Goal: Task Accomplishment & Management: Manage account settings

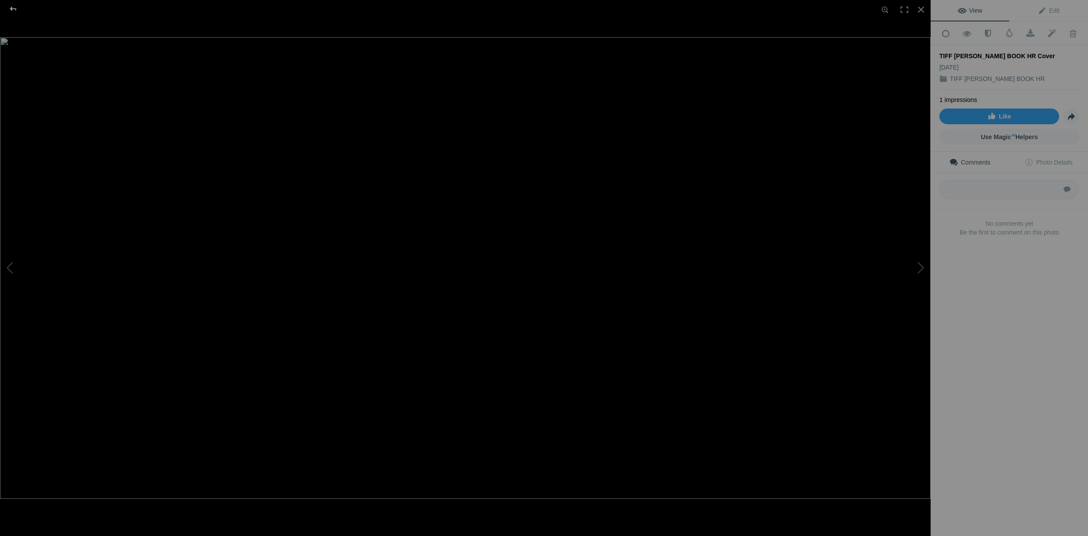
click at [14, 8] on div at bounding box center [12, 8] width 31 height 17
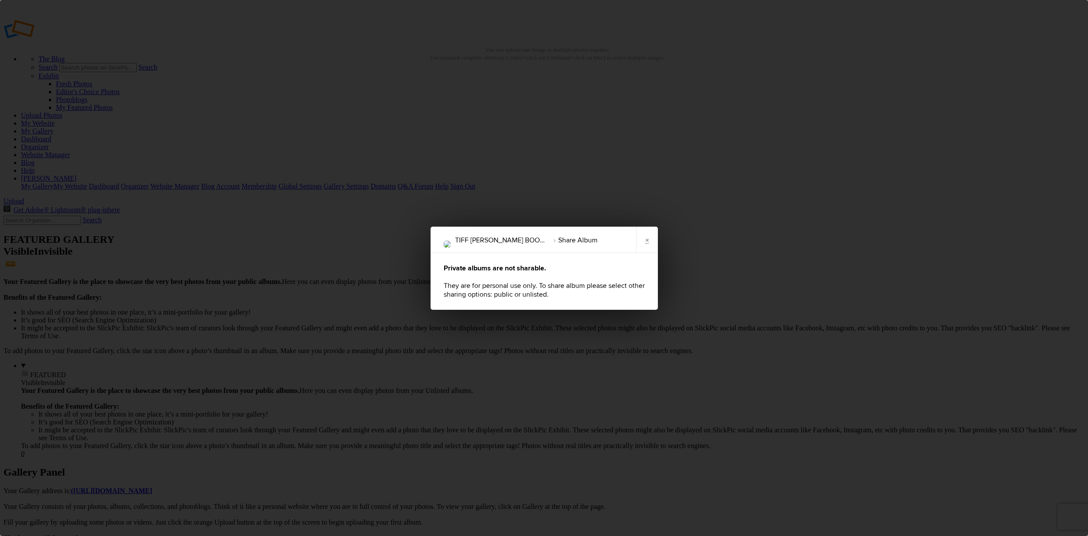
click at [1036, 48] on div "TIFF BRANDON BOOK HR Share Album × Private albums are not sharable. They are fo…" at bounding box center [544, 268] width 1088 height 536
click at [645, 242] on link "×" at bounding box center [647, 239] width 22 height 26
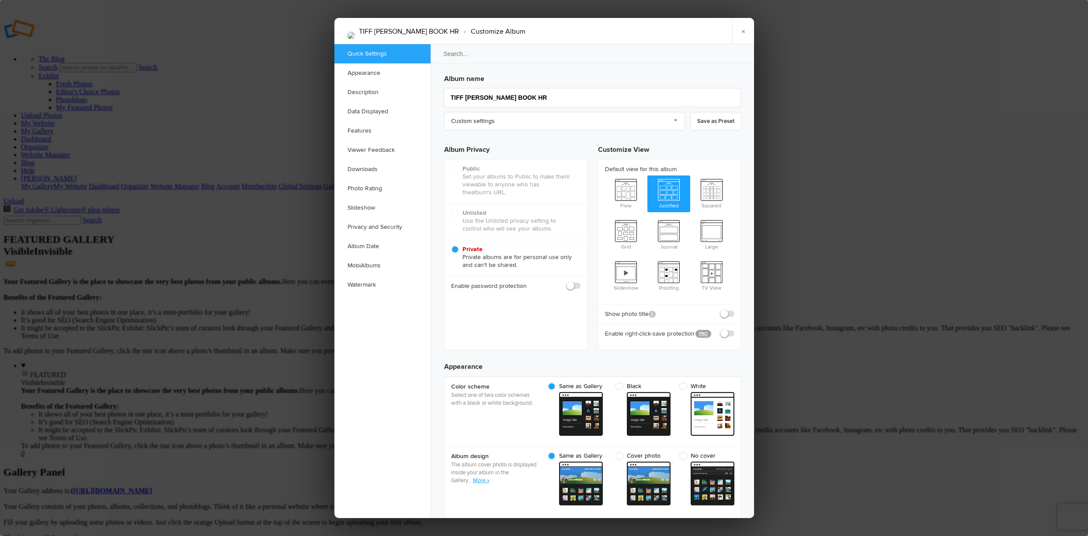
checkbox input "true"
click at [497, 164] on div "Public (Recommended) Set your albums to Public to make them viewable to anyone …" at bounding box center [516, 182] width 143 height 44
click at [510, 154] on h3 "Album Privacy" at bounding box center [515, 148] width 143 height 22
click at [363, 206] on link "Slideshow" at bounding box center [382, 207] width 96 height 19
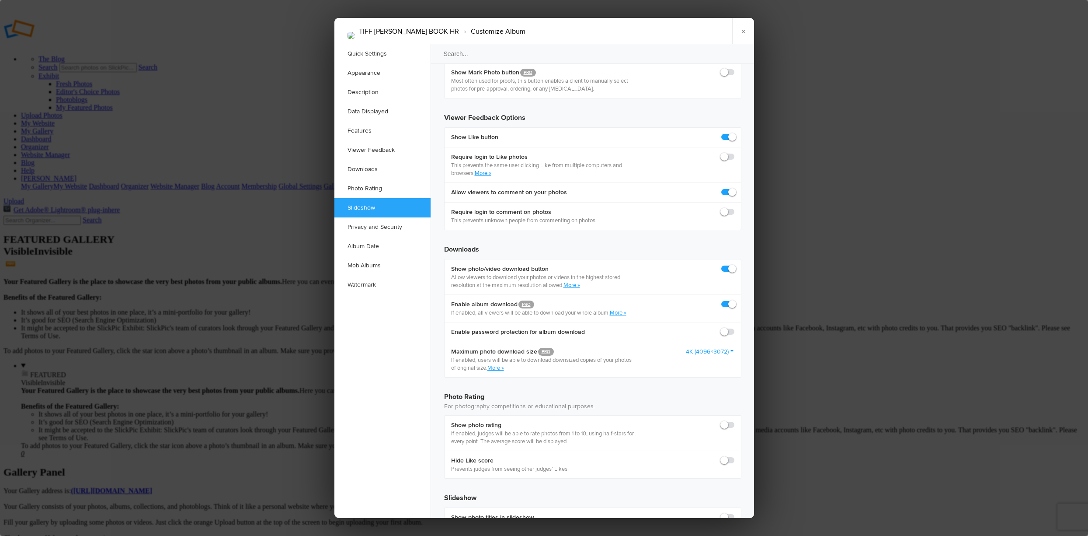
scroll to position [1604, 0]
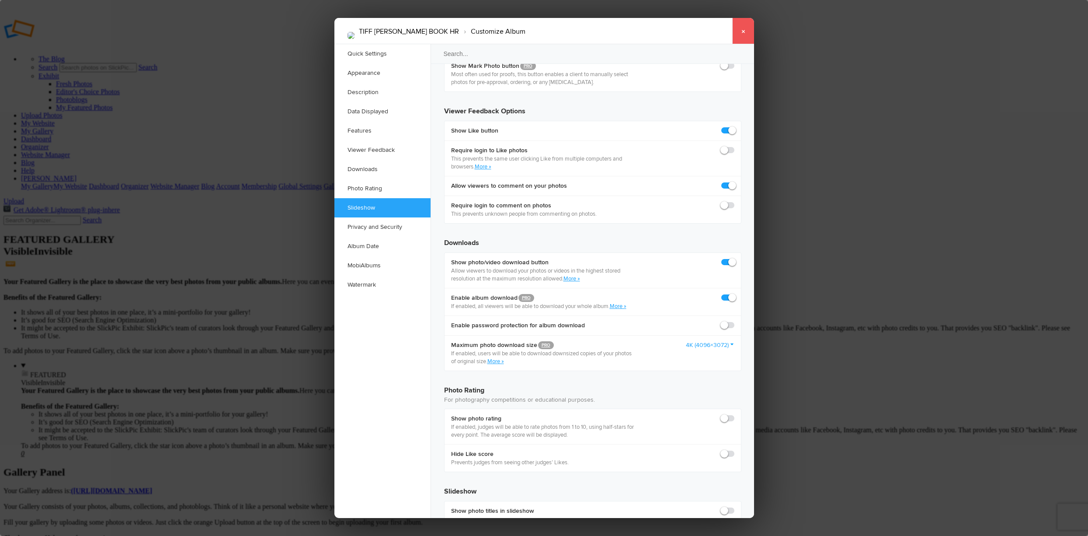
click at [743, 29] on link "×" at bounding box center [743, 31] width 22 height 26
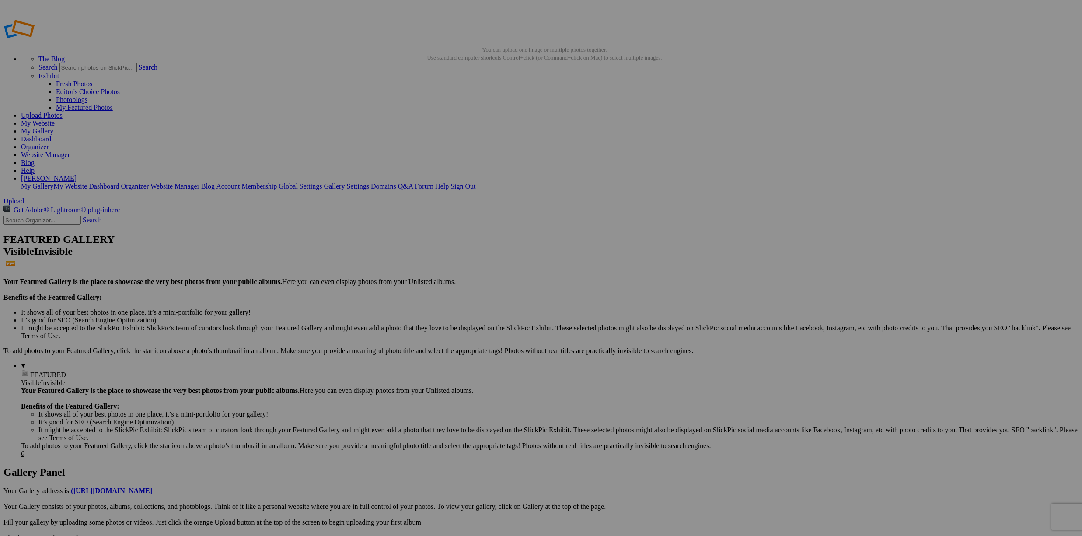
drag, startPoint x: 237, startPoint y: 68, endPoint x: 200, endPoint y: 68, distance: 36.7
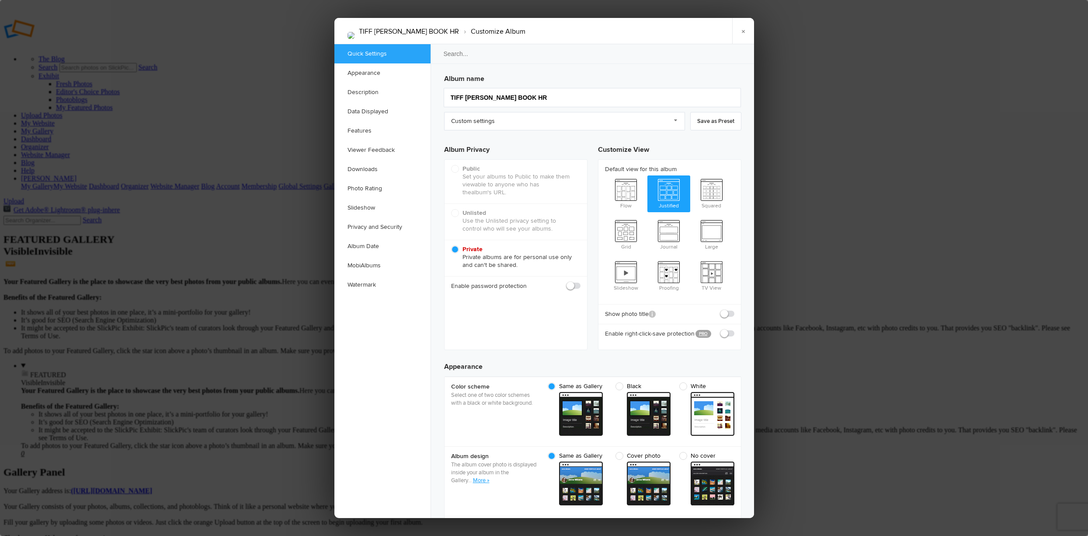
scroll to position [0, 0]
click at [456, 248] on span "Private Private albums are for personal use only and can't be shared." at bounding box center [513, 257] width 125 height 24
click at [451, 245] on input "Private Private albums are for personal use only and can't be shared." at bounding box center [451, 245] width 0 height 0
click at [457, 168] on div "Public (Recommended) Set your albums to Public to make them viewable to anyone …" at bounding box center [516, 182] width 143 height 44
click at [476, 170] on div "Public (Recommended) Set your albums to Public to make them viewable to anyone …" at bounding box center [516, 182] width 143 height 44
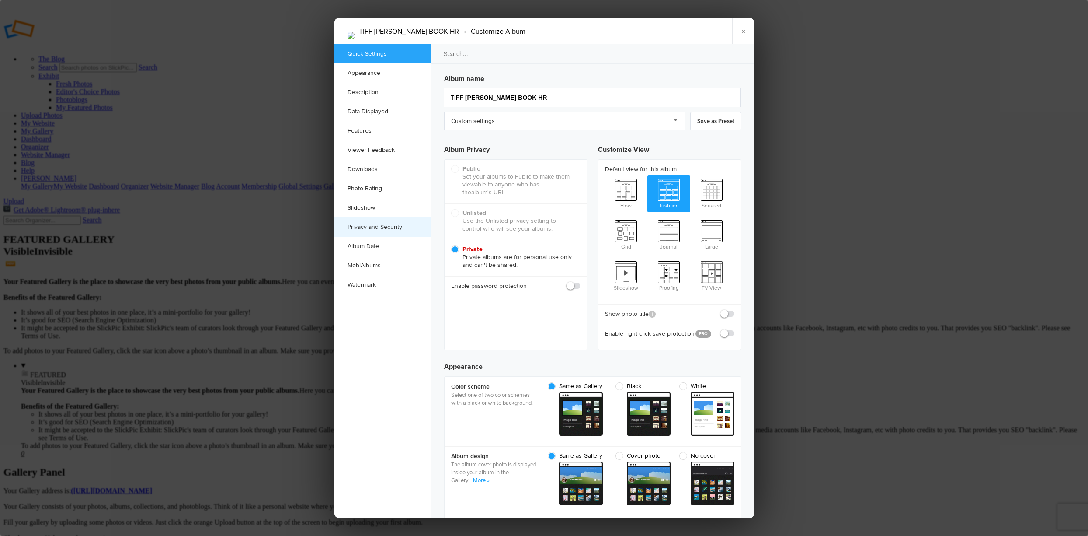
click at [391, 225] on link "Privacy and Security" at bounding box center [382, 226] width 96 height 19
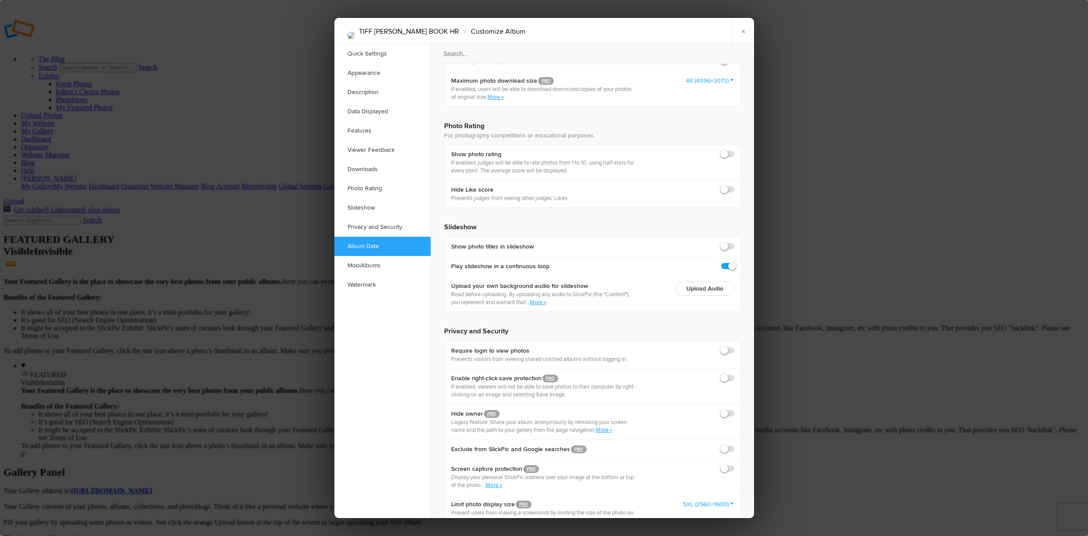
scroll to position [1849, 0]
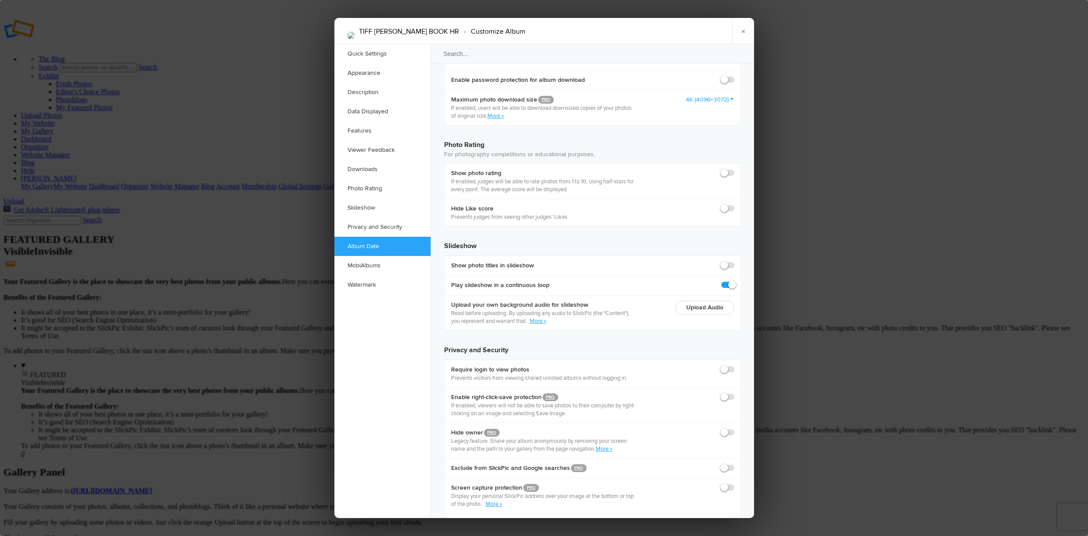
drag, startPoint x: 505, startPoint y: 1231, endPoint x: 458, endPoint y: 1235, distance: 47.0
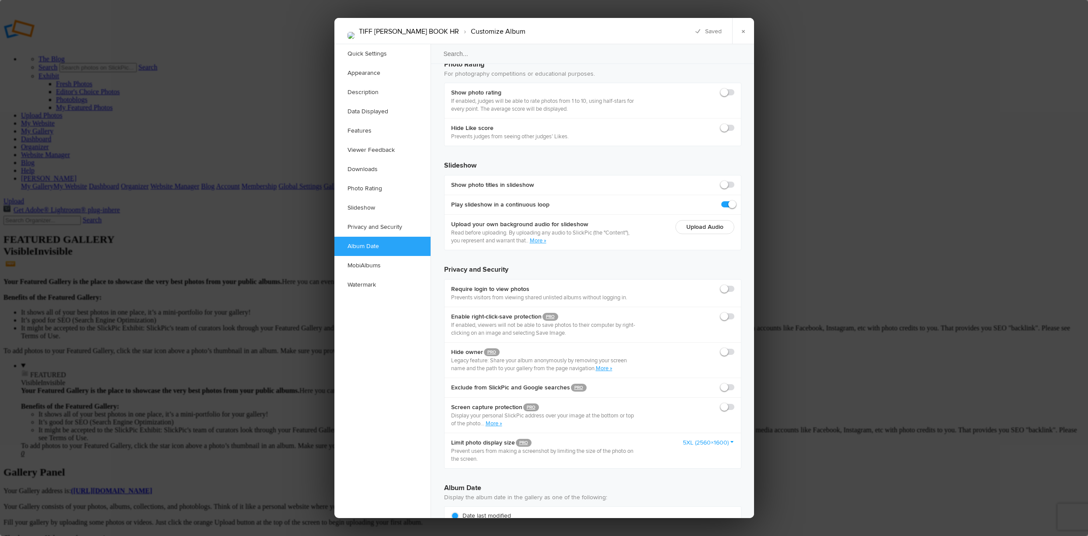
scroll to position [1936, 0]
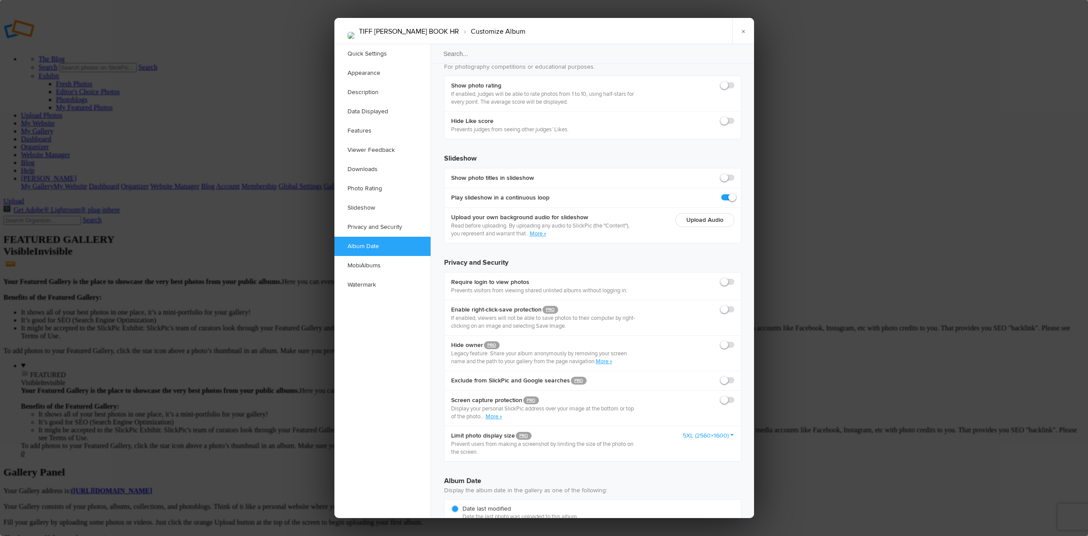
click at [648, 366] on div "Courier New" at bounding box center [632, 370] width 81 height 13
drag, startPoint x: 708, startPoint y: 1145, endPoint x: 972, endPoint y: 1457, distance: 408.9
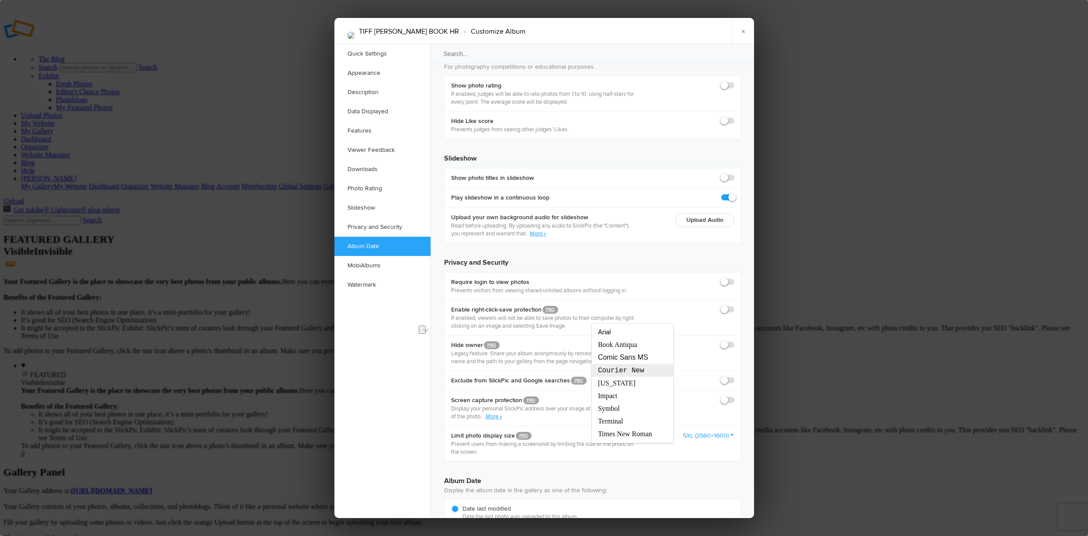
click at [637, 369] on span "Courier New" at bounding box center [621, 370] width 48 height 8
click at [651, 358] on div "Comic Sans MS" at bounding box center [632, 357] width 81 height 12
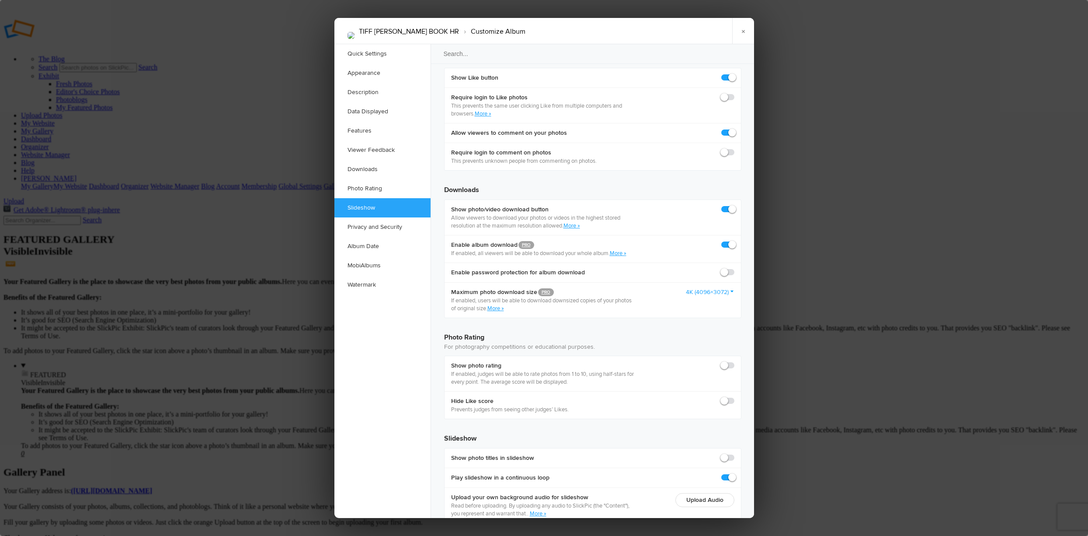
scroll to position [0, 0]
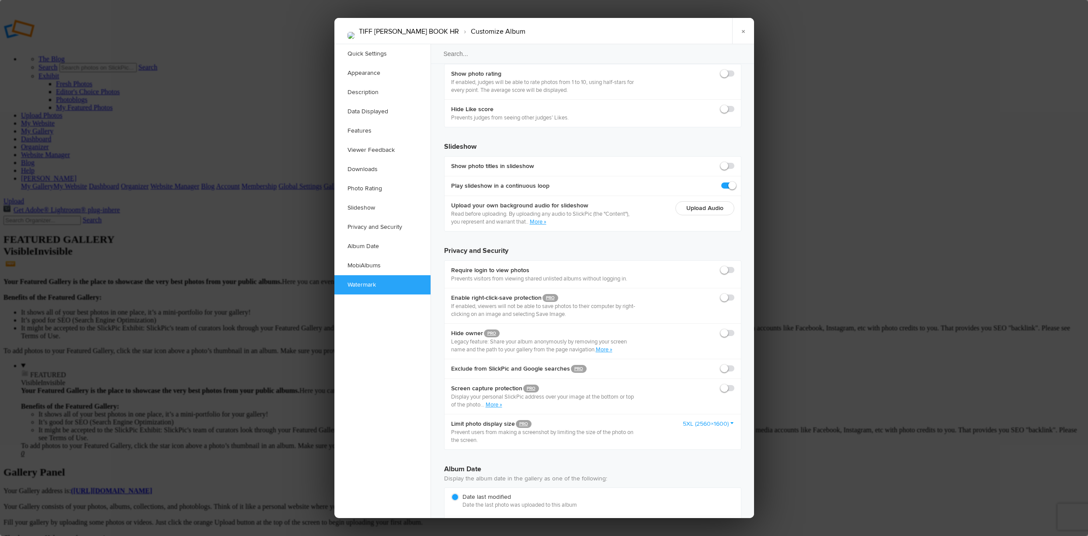
checkbox input "false"
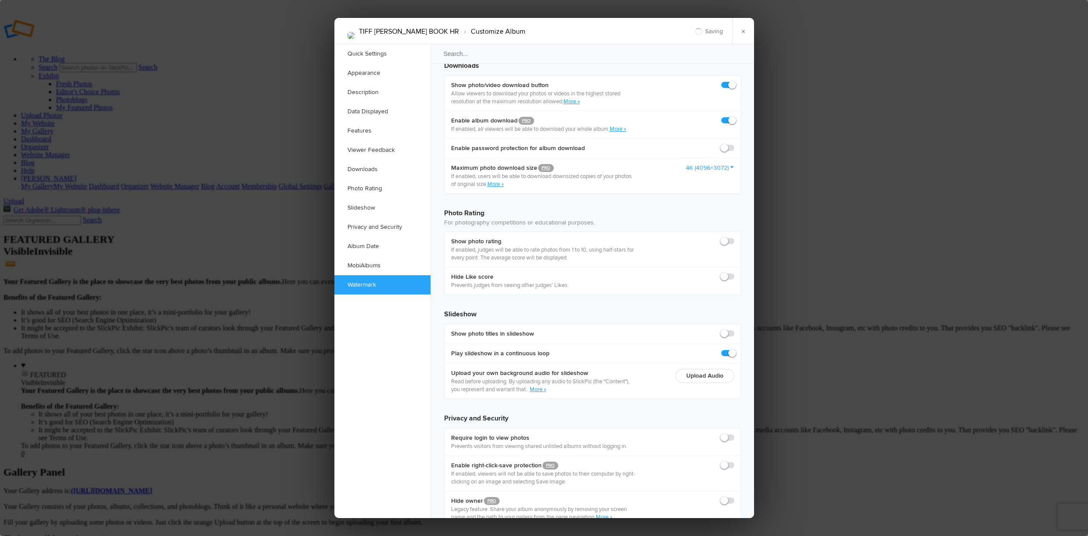
scroll to position [1773, 0]
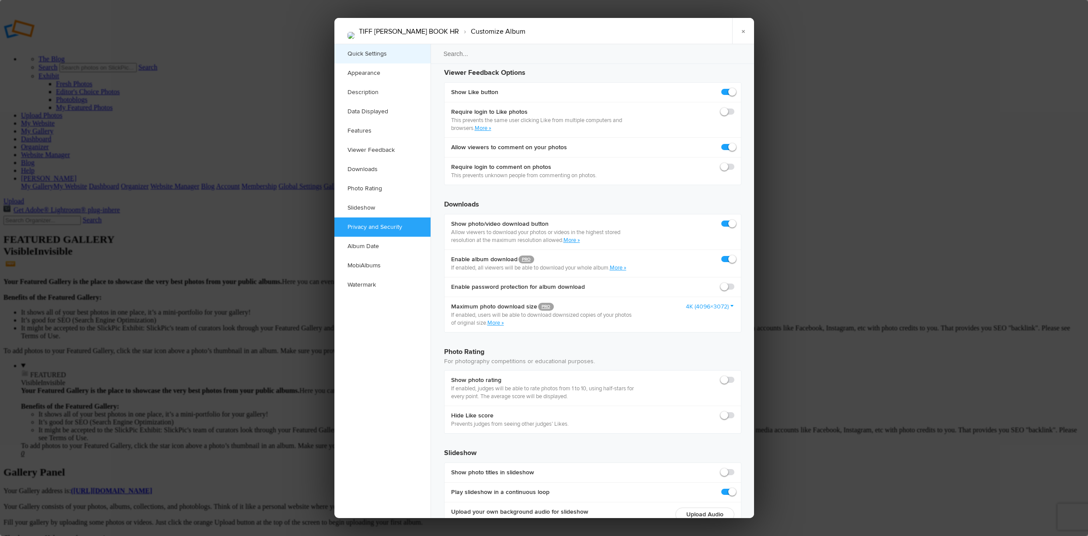
click at [385, 52] on link "Quick Settings" at bounding box center [382, 53] width 96 height 19
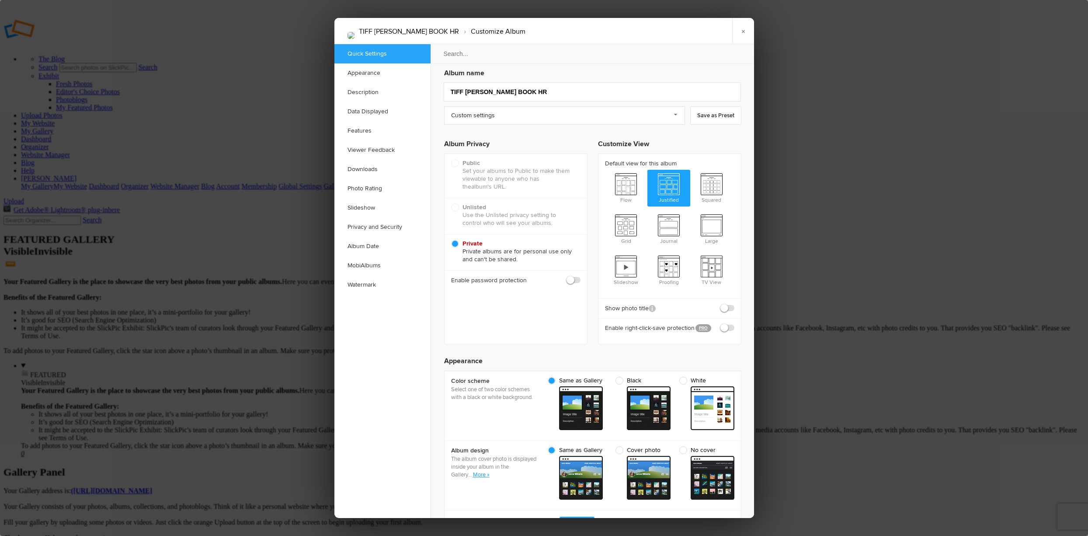
click at [472, 240] on b "Private" at bounding box center [473, 243] width 20 height 7
click at [451, 240] on input "Private Private albums are for personal use only and can't be shared." at bounding box center [451, 239] width 0 height 0
click at [459, 167] on div "Public (Recommended) Set your albums to Public to make them viewable to anyone …" at bounding box center [516, 176] width 143 height 44
click at [459, 166] on div "Public (Recommended) Set your albums to Public to make them viewable to anyone …" at bounding box center [516, 176] width 143 height 44
click at [387, 224] on link "Privacy and Security" at bounding box center [382, 226] width 96 height 19
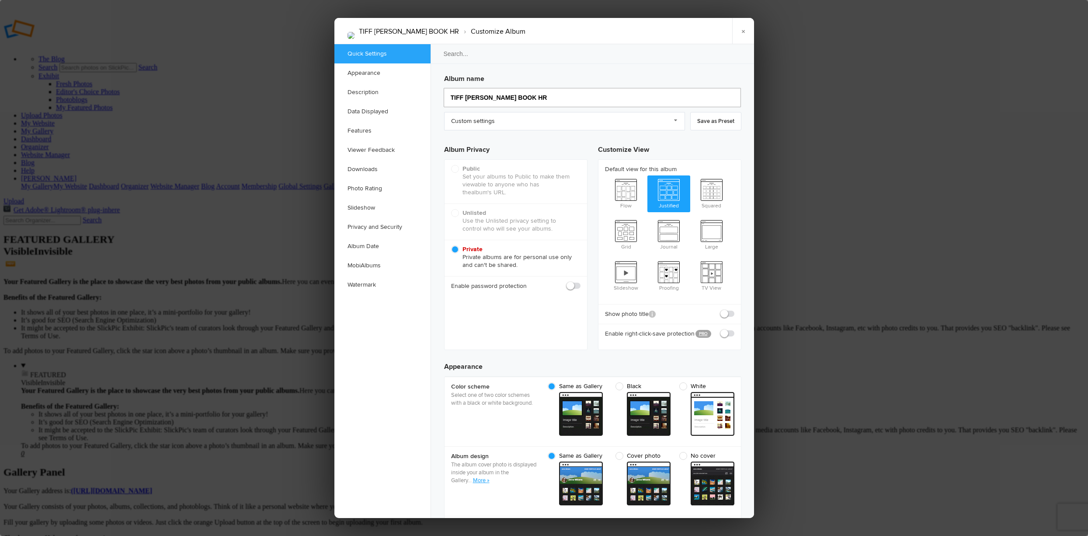
click at [462, 94] on input "TIFF BRANDON BOOK HR" at bounding box center [592, 97] width 297 height 19
type input "[PERSON_NAME] BOOK HR"
click at [676, 120] on link "Custom settings" at bounding box center [564, 121] width 241 height 18
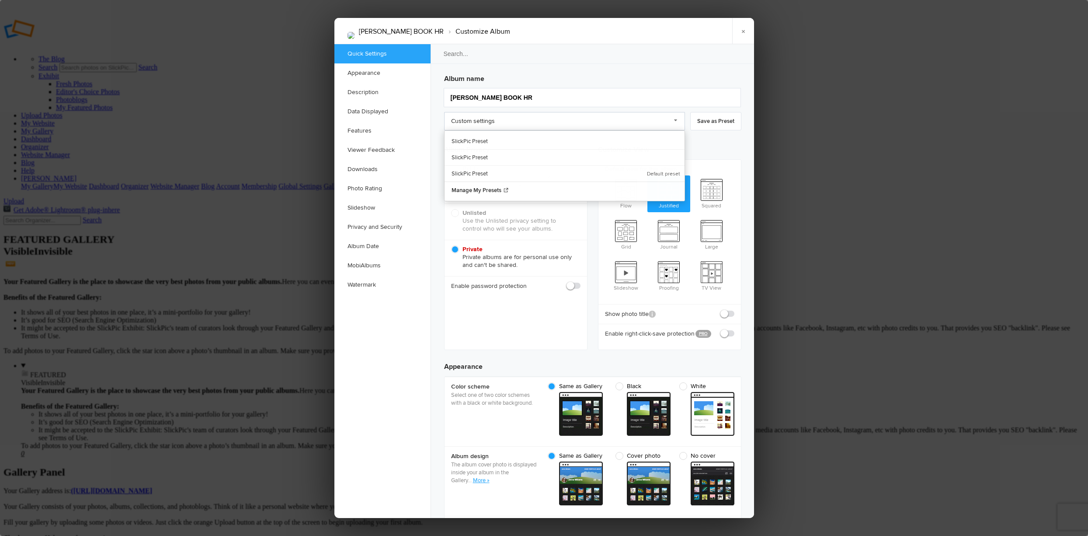
click at [676, 120] on link "Custom settings" at bounding box center [564, 121] width 241 height 18
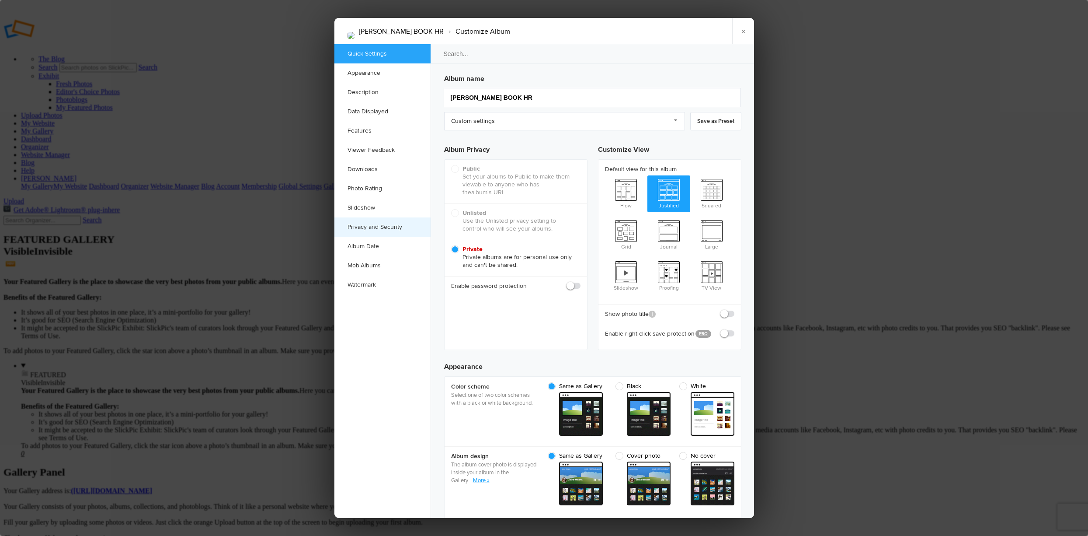
click at [388, 224] on link "Privacy and Security" at bounding box center [382, 226] width 96 height 19
click at [367, 69] on link "Appearance" at bounding box center [382, 72] width 96 height 19
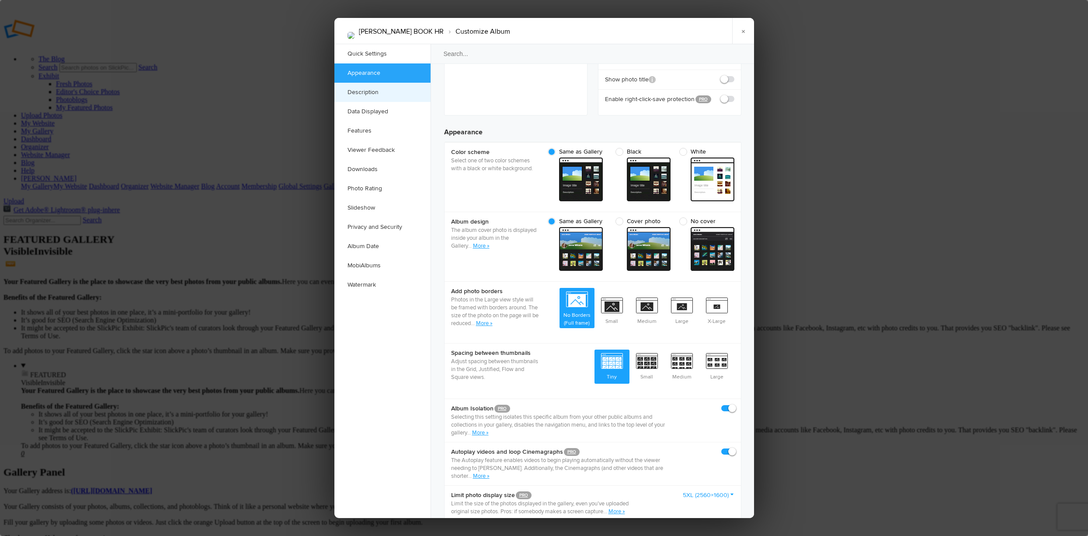
click at [365, 88] on link "Description" at bounding box center [382, 92] width 96 height 19
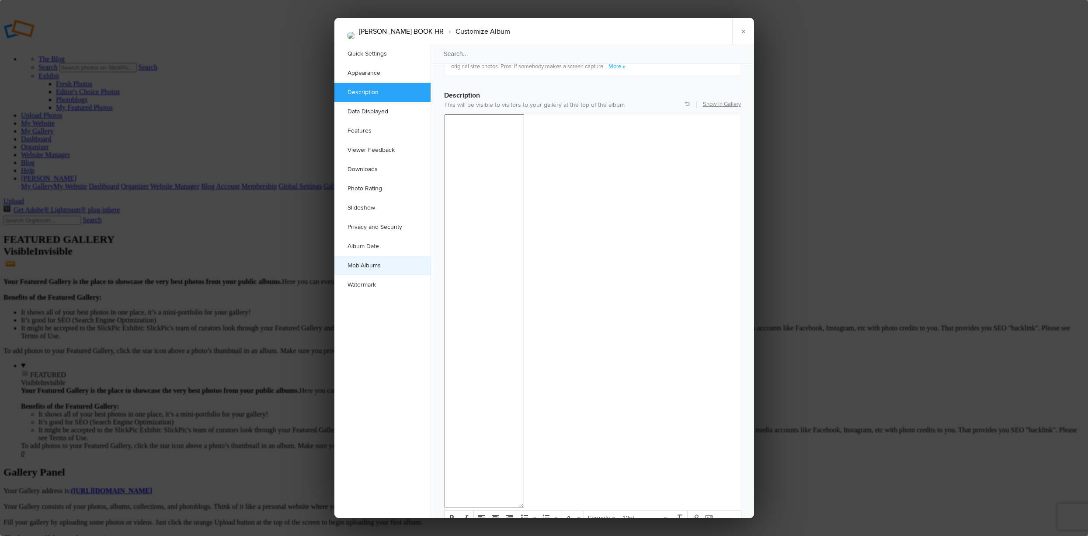
click at [390, 264] on link "MobiAlbums" at bounding box center [382, 265] width 96 height 19
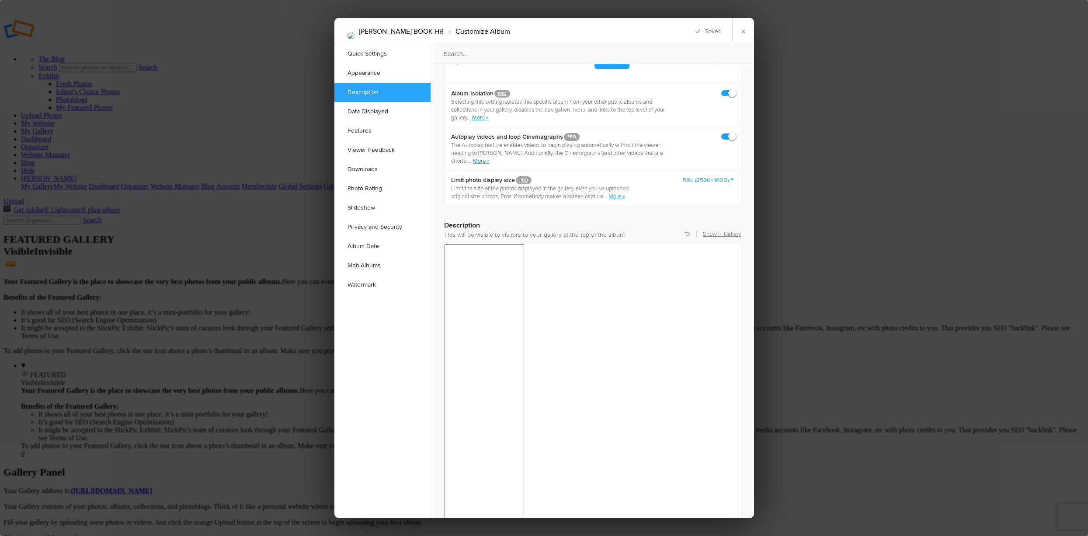
click at [743, 31] on link "×" at bounding box center [743, 31] width 22 height 26
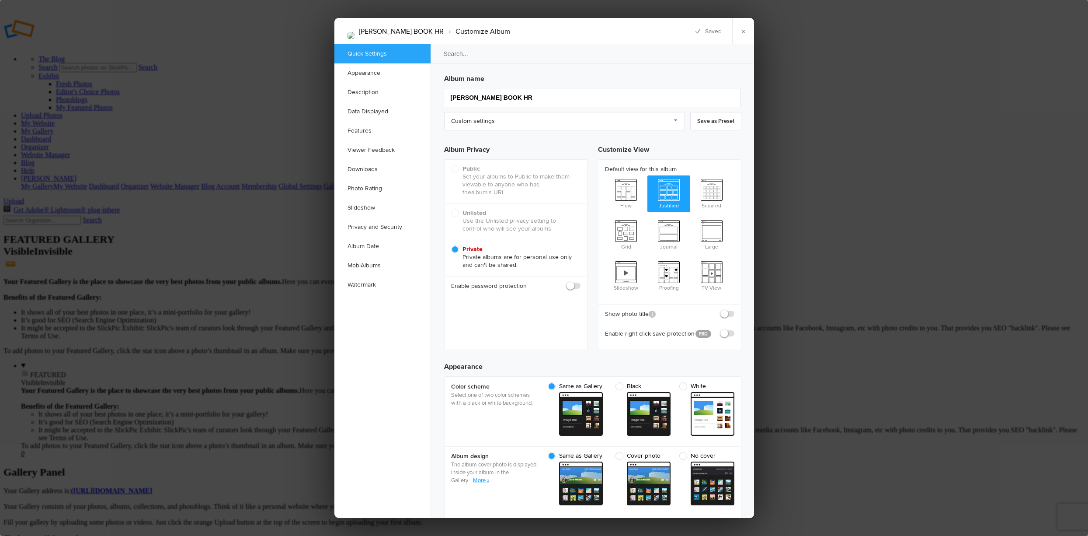
click at [458, 173] on div "Public (Recommended) Set your albums to Public to make them viewable to anyone …" at bounding box center [516, 182] width 143 height 44
click at [478, 249] on b "Private" at bounding box center [473, 248] width 20 height 7
click at [451, 245] on input "Private Private albums are for personal use only and can't be shared." at bounding box center [451, 245] width 0 height 0
click at [477, 249] on b "Private" at bounding box center [473, 248] width 20 height 7
click at [451, 245] on input "Private Private albums are for personal use only and can't be shared." at bounding box center [451, 245] width 0 height 0
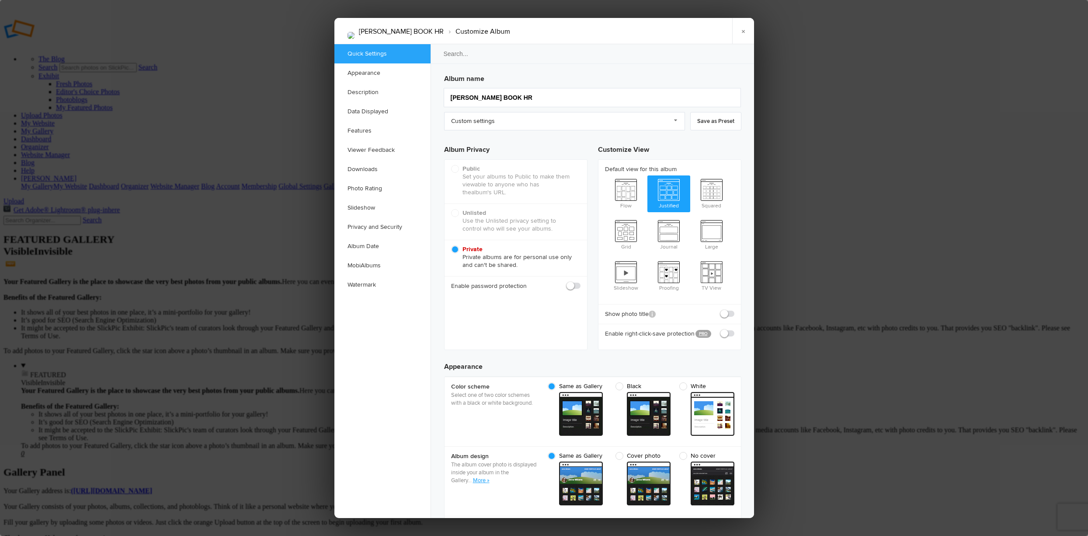
click at [452, 249] on span "Private Private albums are for personal use only and can't be shared." at bounding box center [513, 257] width 125 height 24
click at [451, 245] on input "Private Private albums are for personal use only and can't be shared." at bounding box center [451, 245] width 0 height 0
click at [454, 249] on span "Private Private albums are for personal use only and can't be shared." at bounding box center [513, 257] width 125 height 24
click at [451, 245] on input "Private Private albums are for personal use only and can't be shared." at bounding box center [451, 245] width 0 height 0
click at [470, 247] on b "Private" at bounding box center [473, 248] width 20 height 7
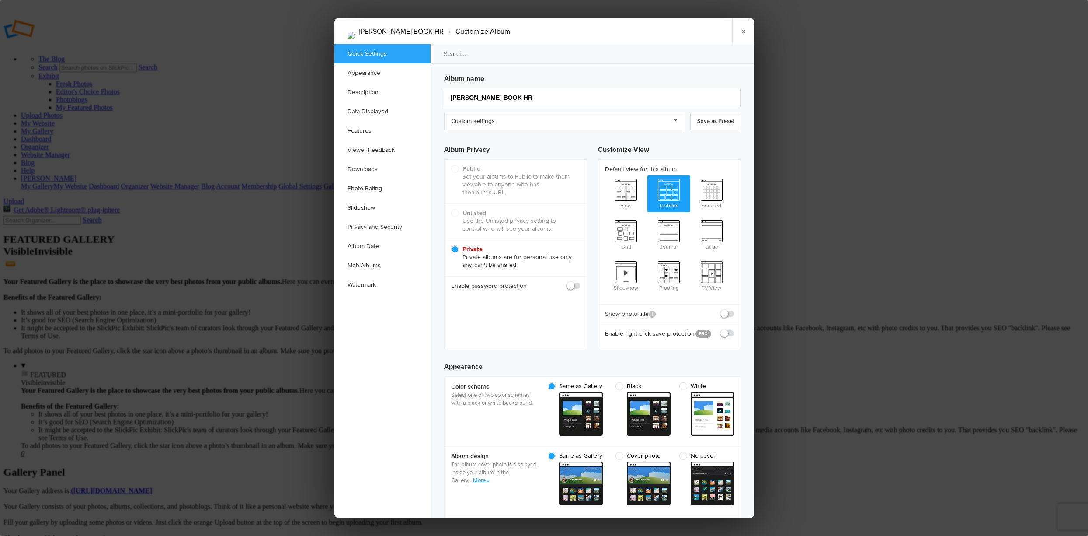
click at [451, 245] on input "Private Private albums are for personal use only and can't be shared." at bounding box center [451, 245] width 0 height 0
click at [470, 247] on b "Private" at bounding box center [473, 248] width 20 height 7
click at [451, 245] on input "Private Private albums are for personal use only and can't be shared." at bounding box center [451, 245] width 0 height 0
click at [471, 249] on b "Private" at bounding box center [473, 248] width 20 height 7
click at [451, 245] on input "Private Private albums are for personal use only and can't be shared." at bounding box center [451, 245] width 0 height 0
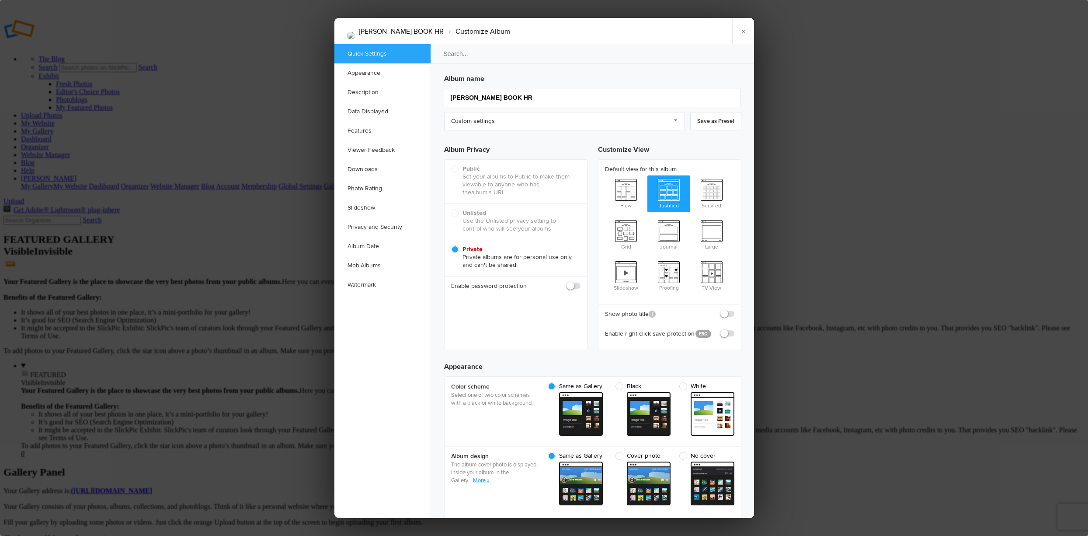
click at [461, 171] on div "Public (Recommended) Set your albums to Public to make them viewable to anyone …" at bounding box center [516, 182] width 143 height 44
click at [460, 173] on div "Public (Recommended) Set your albums to Public to make them viewable to anyone …" at bounding box center [516, 182] width 143 height 44
click at [744, 32] on link "×" at bounding box center [743, 31] width 22 height 26
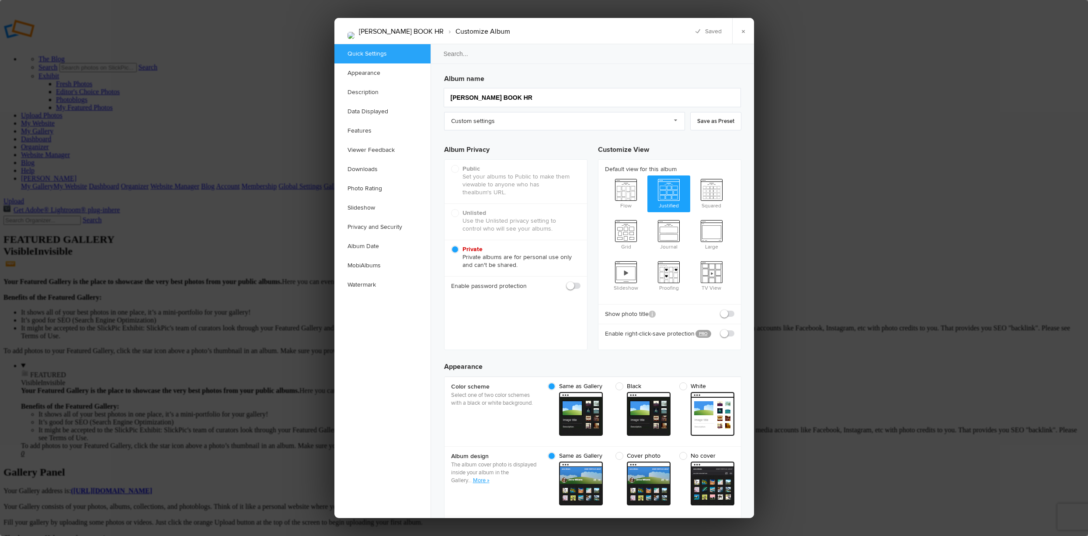
click at [458, 250] on span "Private Private albums are for personal use only and can't be shared." at bounding box center [513, 257] width 125 height 24
click at [451, 245] on input "Private Private albums are for personal use only and can't be shared." at bounding box center [451, 245] width 0 height 0
click at [455, 251] on span "Private Private albums are for personal use only and can't be shared." at bounding box center [513, 257] width 125 height 24
click at [451, 245] on input "Private Private albums are for personal use only and can't be shared." at bounding box center [451, 245] width 0 height 0
click at [455, 250] on span "Private Private albums are for personal use only and can't be shared." at bounding box center [513, 257] width 125 height 24
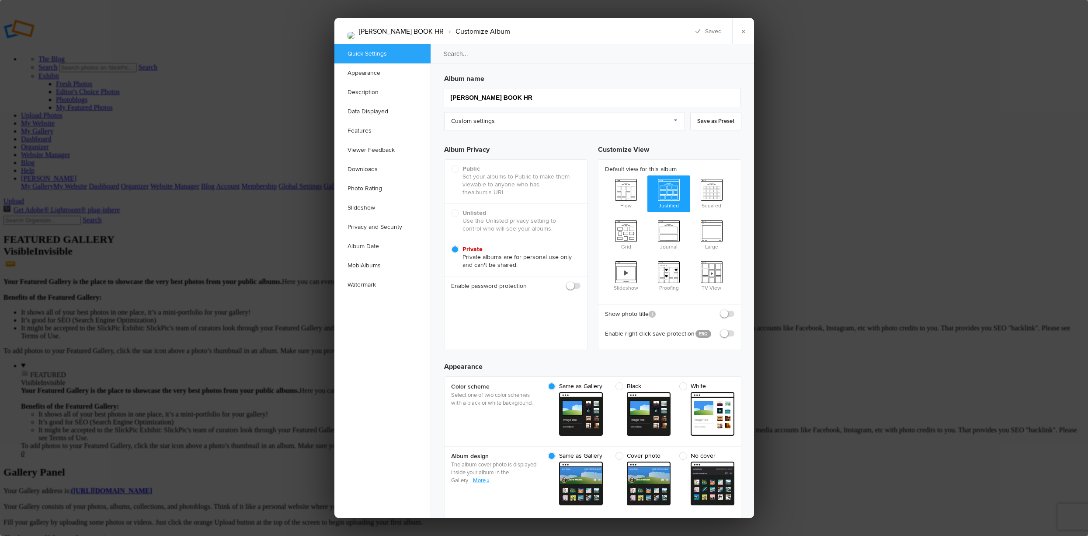
click at [451, 245] on input "Private Private albums are for personal use only and can't be shared." at bounding box center [451, 245] width 0 height 0
click at [455, 250] on span "Private Private albums are for personal use only and can't be shared." at bounding box center [513, 257] width 125 height 24
click at [451, 245] on input "Private Private albums are for personal use only and can't be shared." at bounding box center [451, 245] width 0 height 0
click at [456, 246] on span "Private Private albums are for personal use only and can't be shared." at bounding box center [513, 257] width 125 height 24
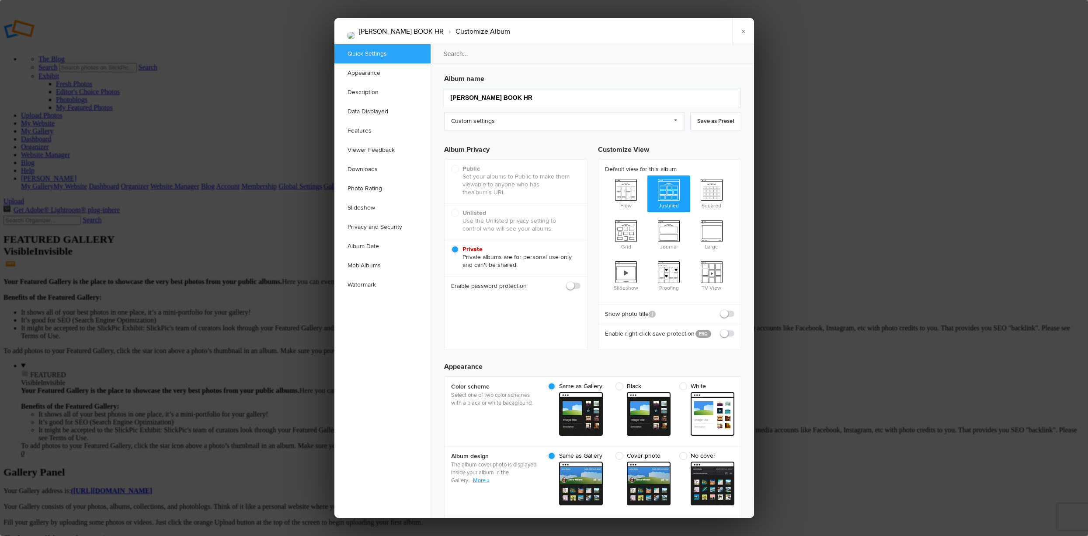
click at [451, 245] on input "Private Private albums are for personal use only and can't be shared." at bounding box center [451, 245] width 0 height 0
click at [458, 170] on div "Public (Recommended) Set your albums to Public to make them viewable to anyone …" at bounding box center [516, 182] width 143 height 44
click at [461, 169] on div "Public (Recommended) Set your albums to Public to make them viewable to anyone …" at bounding box center [516, 182] width 143 height 44
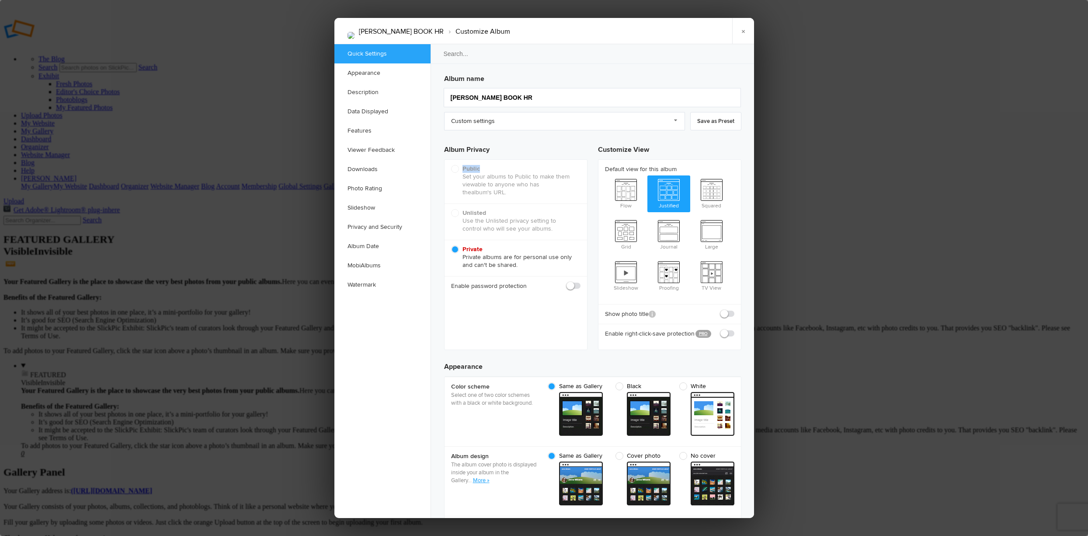
click at [459, 170] on div "Public (Recommended) Set your albums to Public to make them viewable to anyone …" at bounding box center [516, 182] width 143 height 44
click at [741, 32] on link "×" at bounding box center [743, 31] width 22 height 26
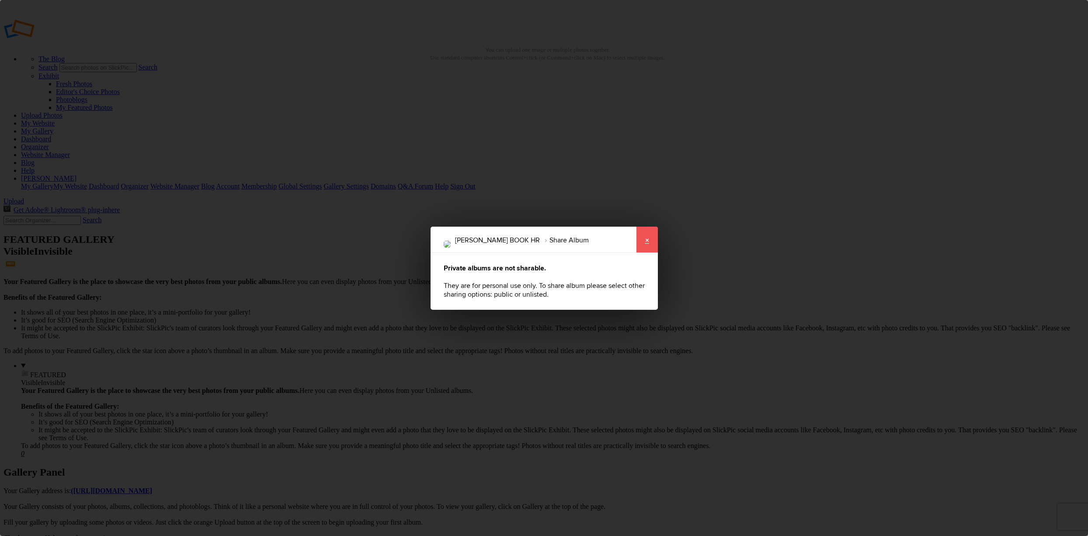
click at [647, 244] on link "×" at bounding box center [647, 239] width 22 height 26
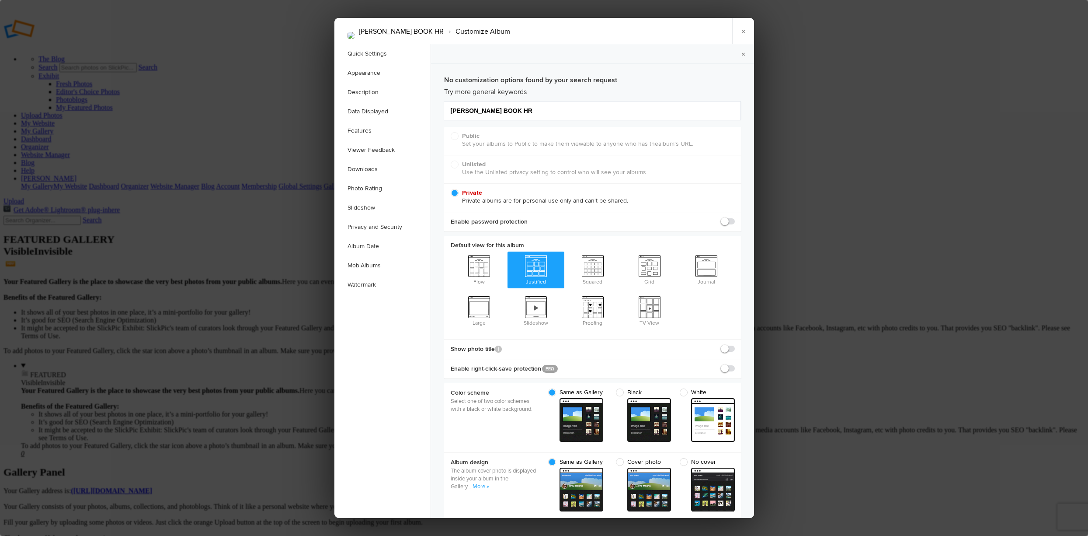
click at [459, 139] on div "Public (Recommended) Set your albums to Public to make them viewable to anyone …" at bounding box center [592, 141] width 297 height 28
drag, startPoint x: 459, startPoint y: 132, endPoint x: 440, endPoint y: 140, distance: 20.8
click at [376, 49] on link "Quick Settings" at bounding box center [382, 53] width 96 height 19
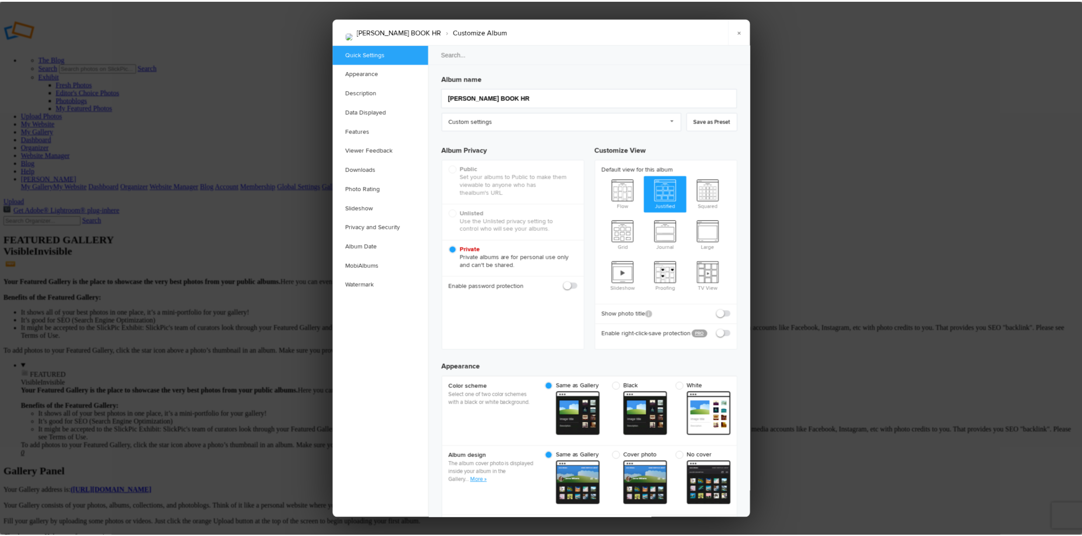
scroll to position [6, 0]
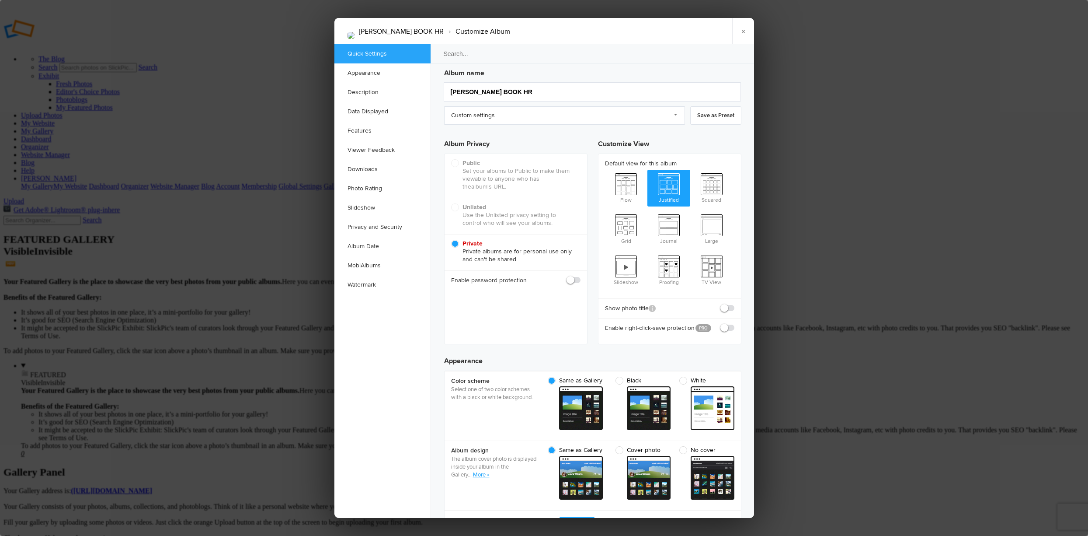
click at [462, 167] on div "Public (Recommended) Set your albums to Public to make them viewable to anyone …" at bounding box center [516, 176] width 143 height 44
click at [458, 165] on div "Public (Recommended) Set your albums to Public to make them viewable to anyone …" at bounding box center [516, 176] width 143 height 44
click at [714, 223] on span "Large" at bounding box center [711, 228] width 43 height 35
click at [690, 211] on input "Large" at bounding box center [690, 210] width 0 height 0
radio input "true"
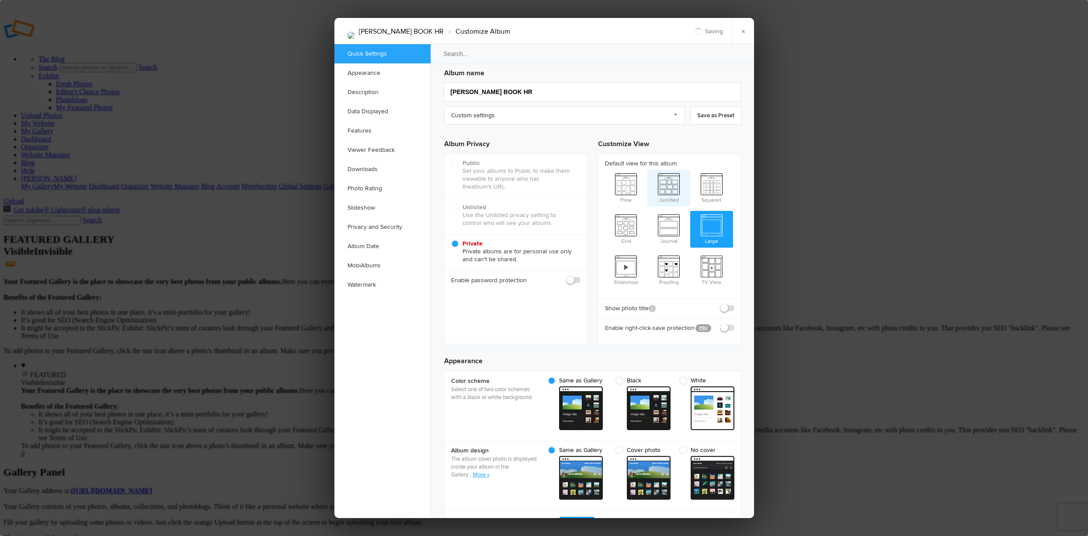
click at [668, 184] on span "Justified" at bounding box center [668, 187] width 43 height 35
click at [647, 170] on input "Justified" at bounding box center [647, 169] width 0 height 0
radio input "true"
click at [699, 30] on div "TIFFANY BRANDON BOOK HR › Customize Album × Saving Saved" at bounding box center [544, 31] width 420 height 26
click at [711, 31] on div "TIFFANY BRANDON BOOK HR › Customize Album × Saving Saved" at bounding box center [544, 31] width 420 height 26
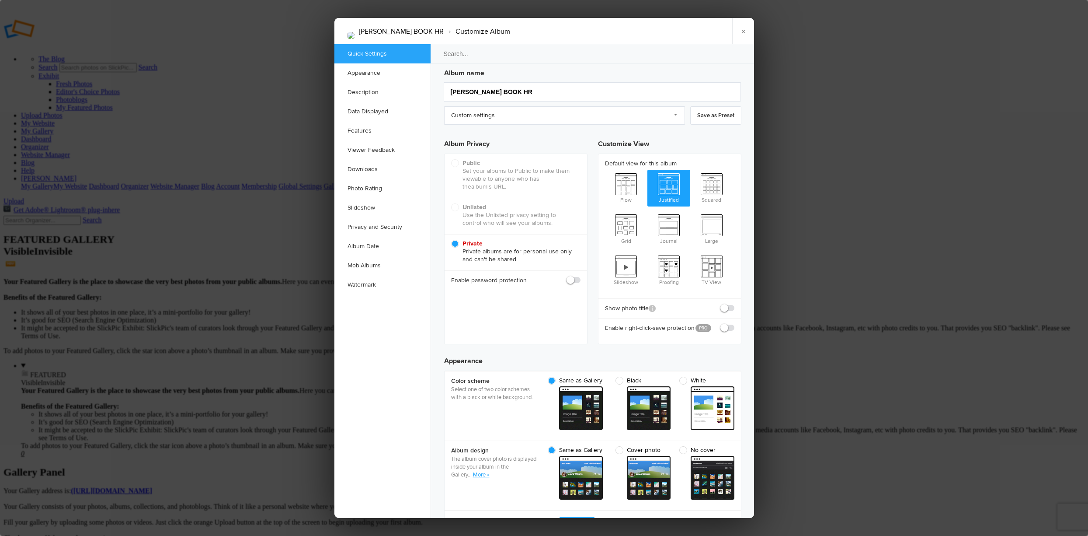
click at [673, 182] on span "Justified" at bounding box center [668, 187] width 43 height 35
click at [647, 170] on input "Justified" at bounding box center [647, 169] width 0 height 0
click at [741, 31] on link "×" at bounding box center [743, 31] width 22 height 26
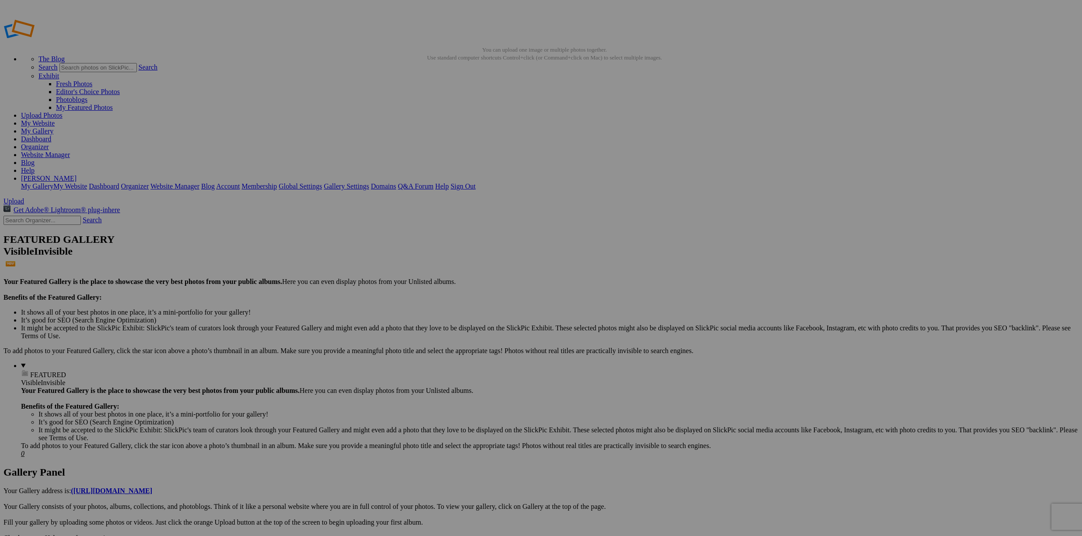
click at [53, 127] on link "My Gallery" at bounding box center [37, 130] width 32 height 7
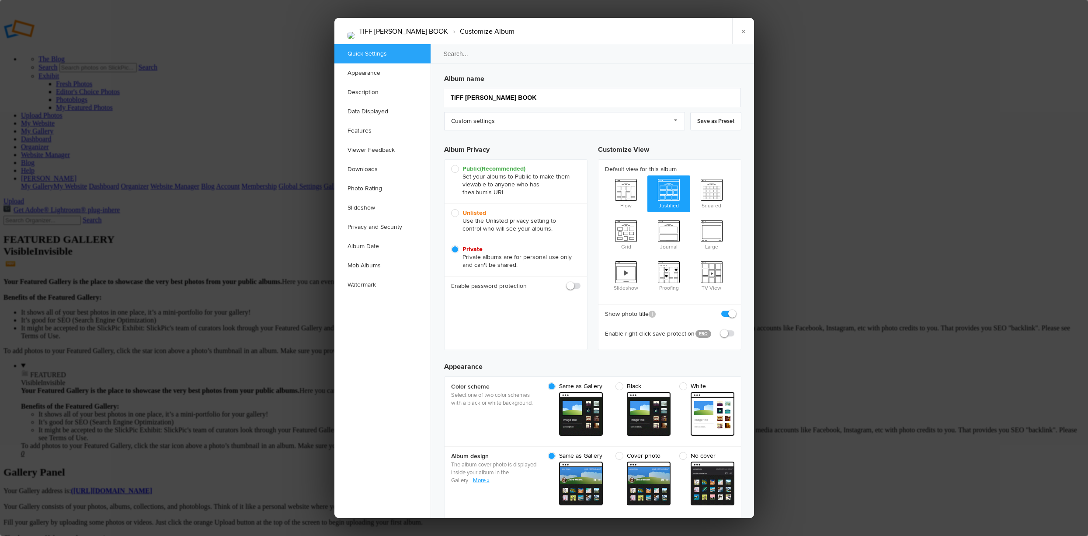
click at [453, 169] on span "Public (Recommended) Set your albums to Public to make them viewable to anyone …" at bounding box center [513, 180] width 125 height 31
click at [451, 165] on input "Public (Recommended) Set your albums to Public to make them viewable to anyone …" at bounding box center [451, 164] width 0 height 0
radio input "true"
click at [743, 31] on link "×" at bounding box center [743, 31] width 22 height 26
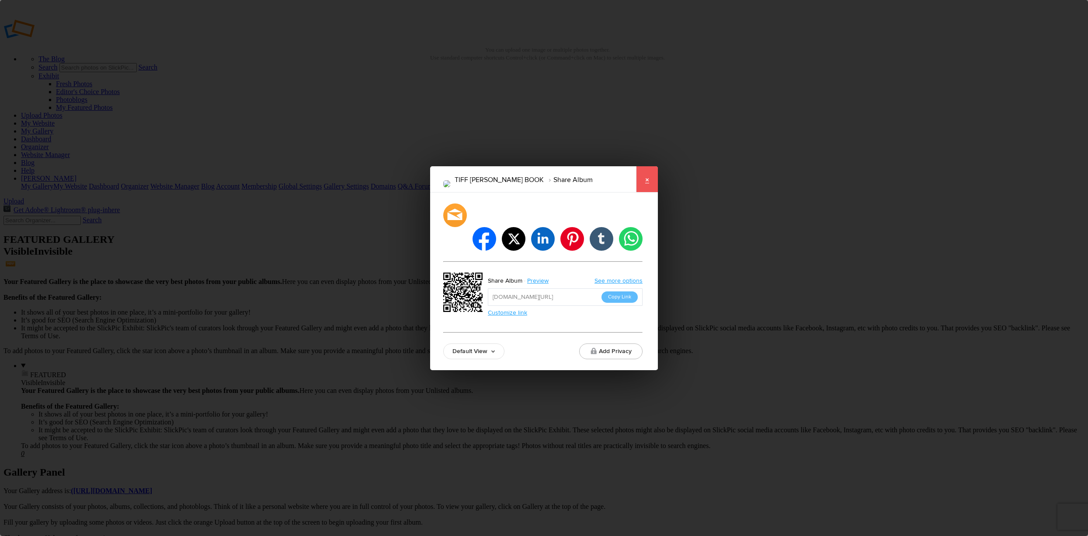
click at [646, 190] on link "×" at bounding box center [647, 179] width 22 height 26
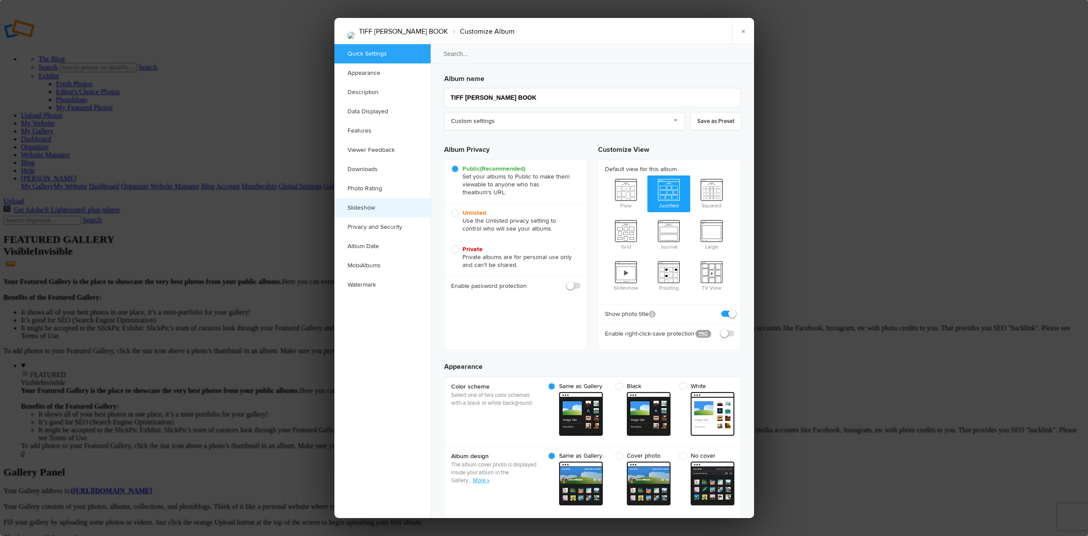
click at [371, 206] on link "Slideshow" at bounding box center [382, 207] width 96 height 19
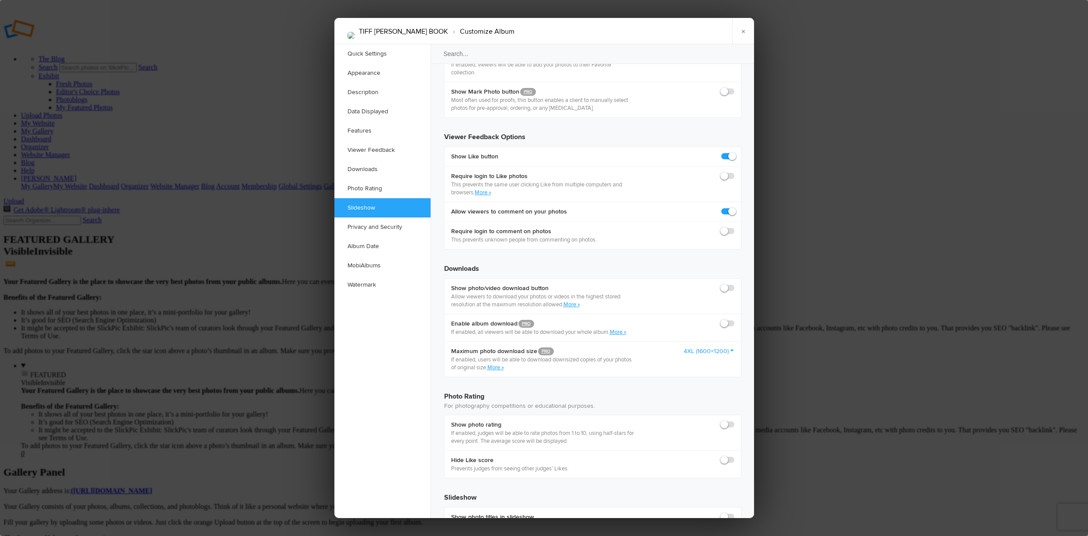
scroll to position [1584, 0]
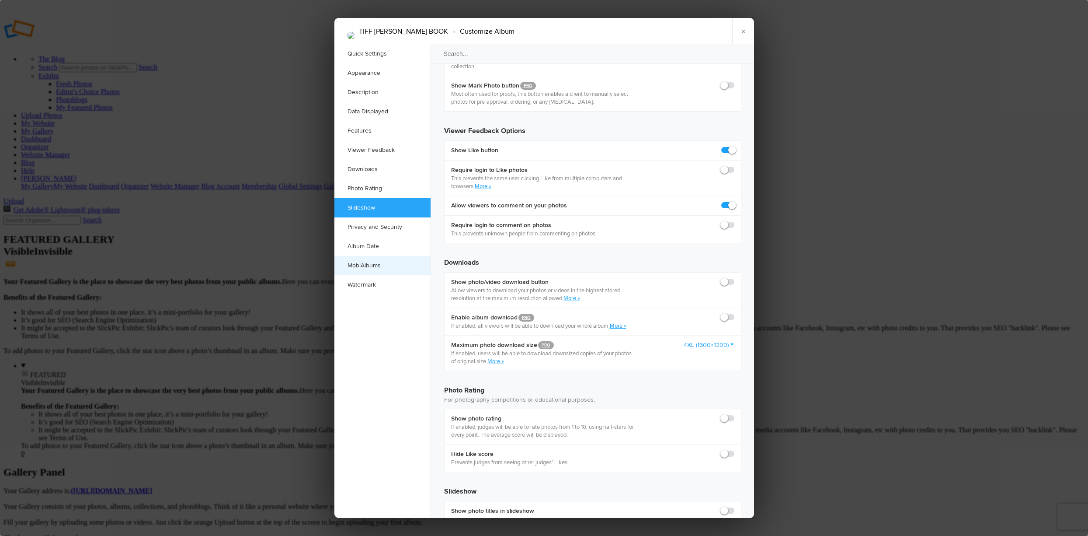
click at [369, 262] on link "MobiAlbums" at bounding box center [382, 265] width 96 height 19
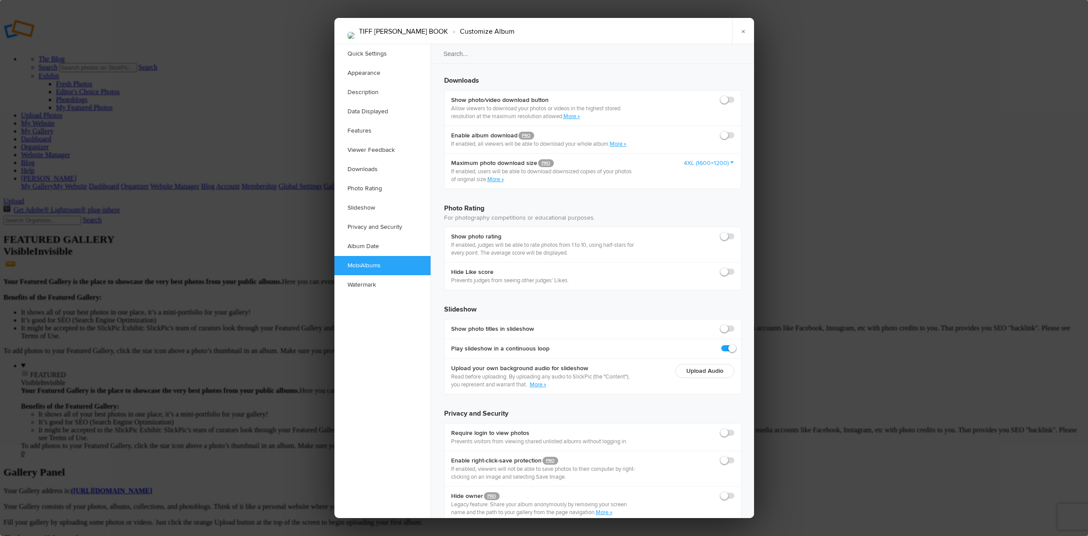
scroll to position [1766, 0]
checkbox input "true"
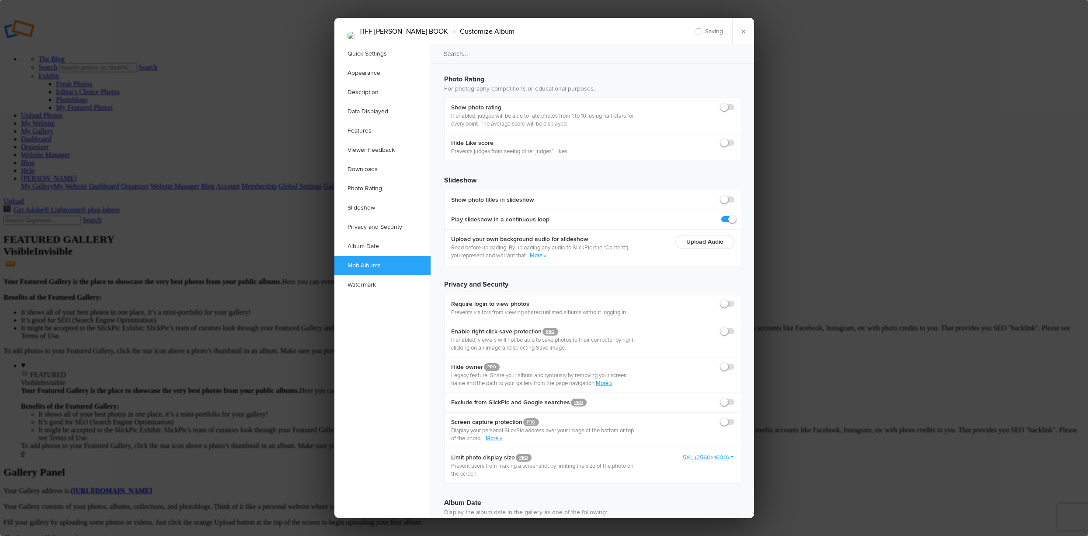
scroll to position [1917, 0]
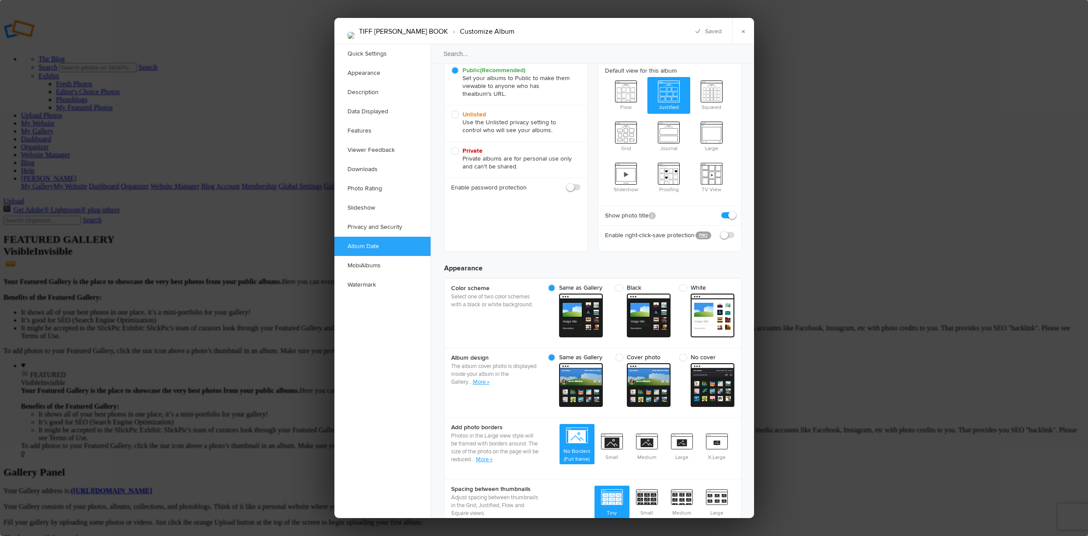
scroll to position [0, 0]
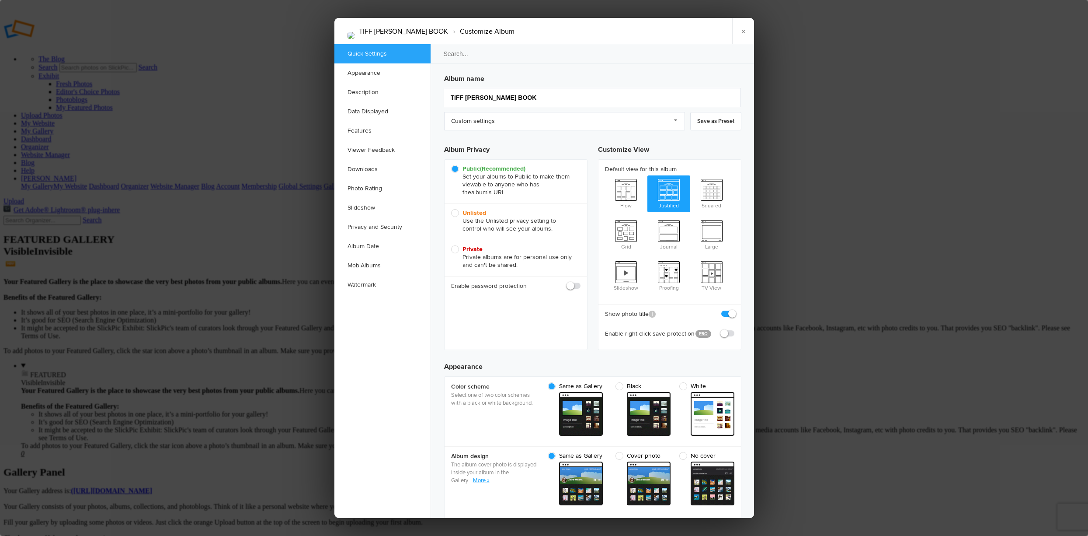
click at [462, 96] on input "TIFF [PERSON_NAME] BOOK" at bounding box center [592, 97] width 297 height 19
type input "[PERSON_NAME] BOOK"
click at [383, 72] on link "Appearance" at bounding box center [382, 72] width 96 height 19
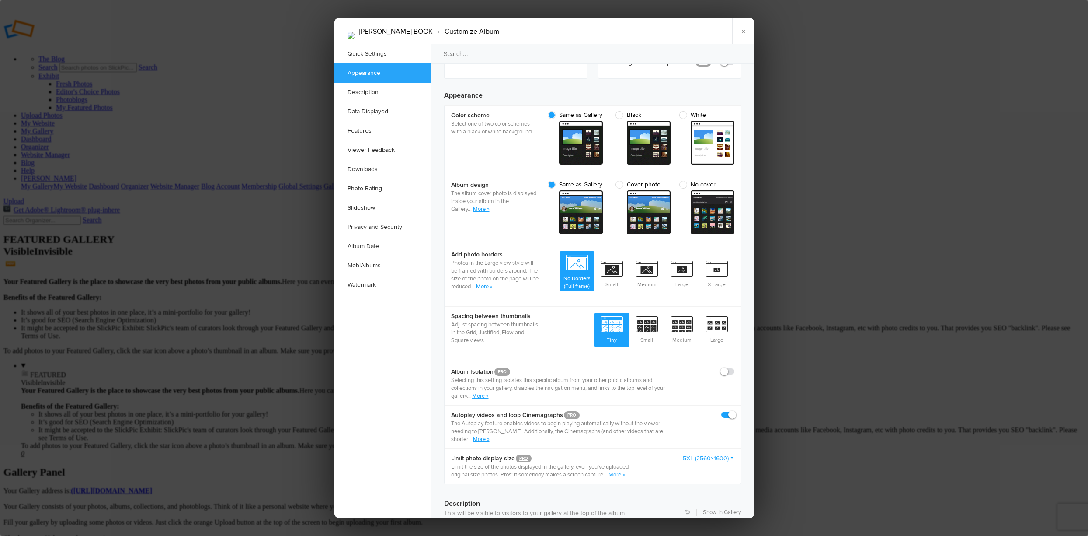
scroll to position [278, 0]
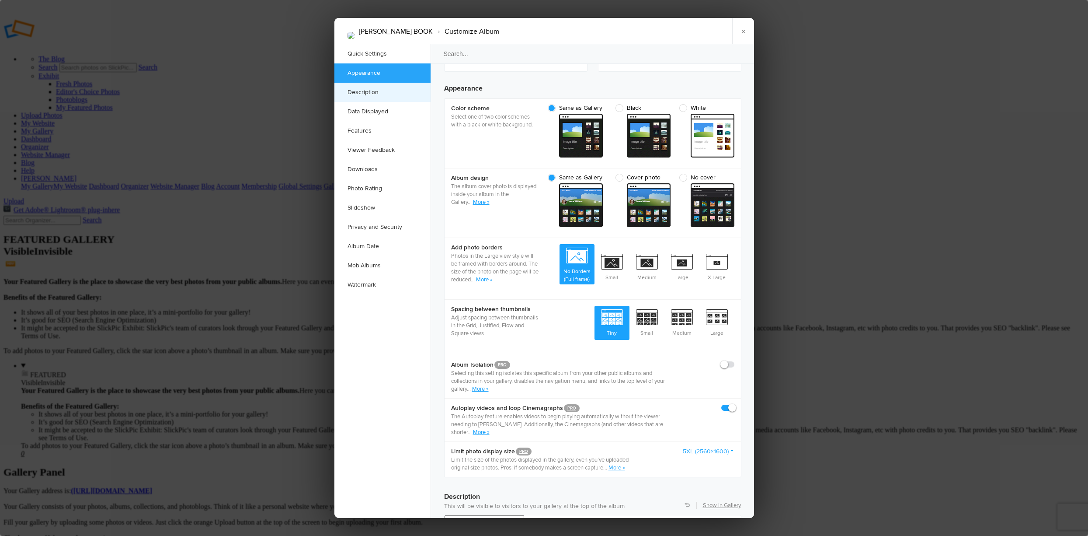
click at [391, 90] on link "Description" at bounding box center [382, 92] width 96 height 19
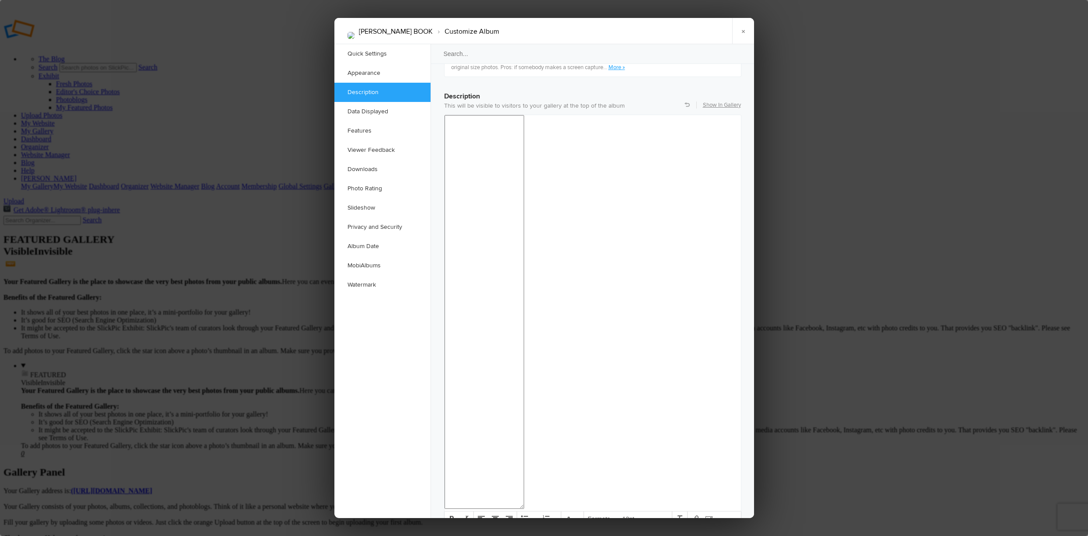
scroll to position [679, 0]
click at [740, 31] on link "×" at bounding box center [743, 31] width 22 height 26
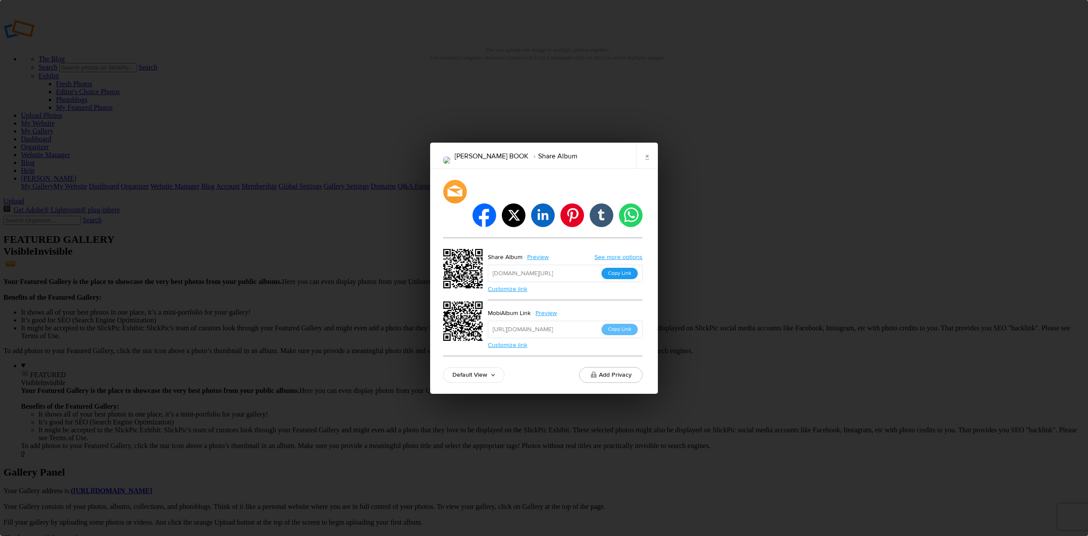
click at [622, 268] on button "Copy Link" at bounding box center [620, 273] width 36 height 11
click at [620, 268] on button "Copy Link" at bounding box center [620, 273] width 36 height 11
click at [616, 324] on button "Copy Link" at bounding box center [620, 329] width 36 height 11
